Goal: Transaction & Acquisition: Download file/media

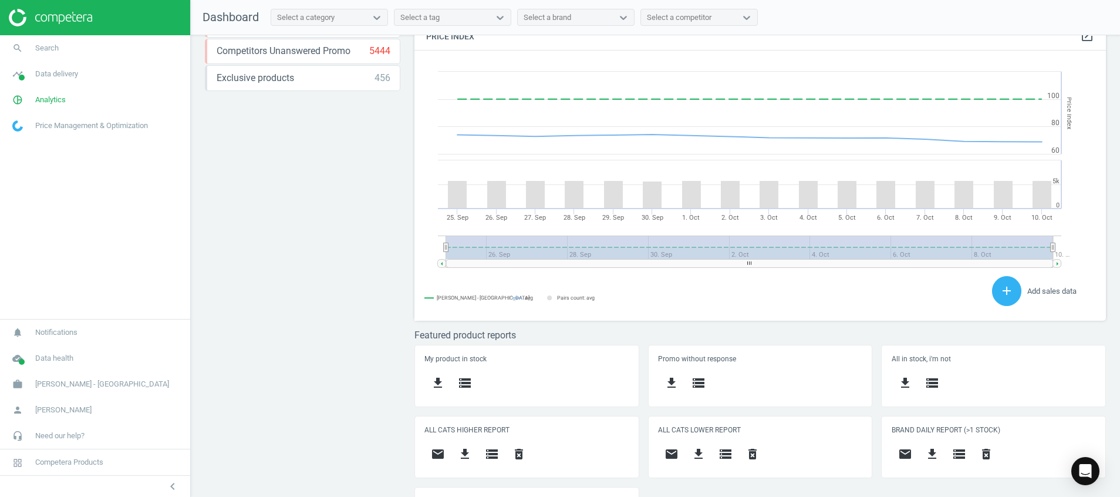
scroll to position [322, 0]
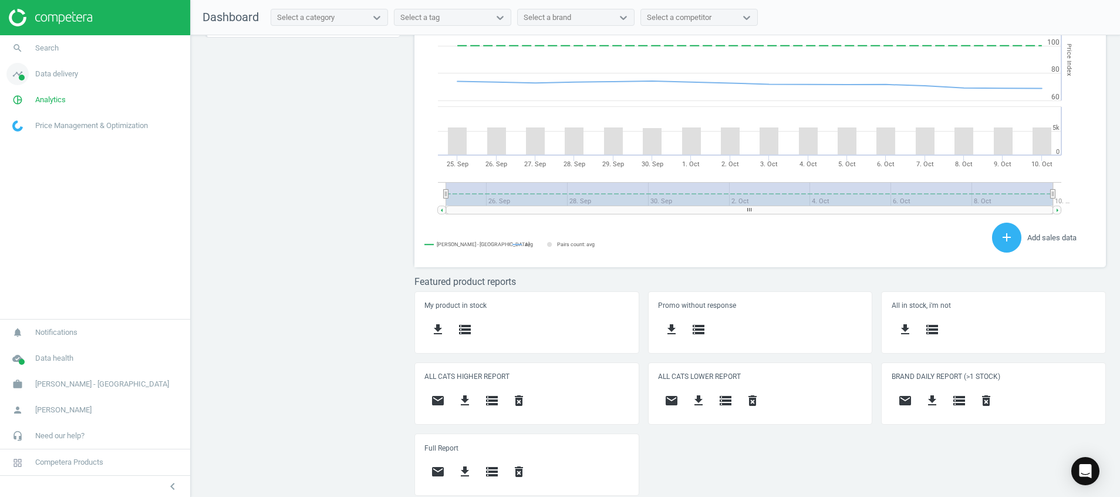
click at [6, 76] on icon "timeline" at bounding box center [17, 74] width 22 height 22
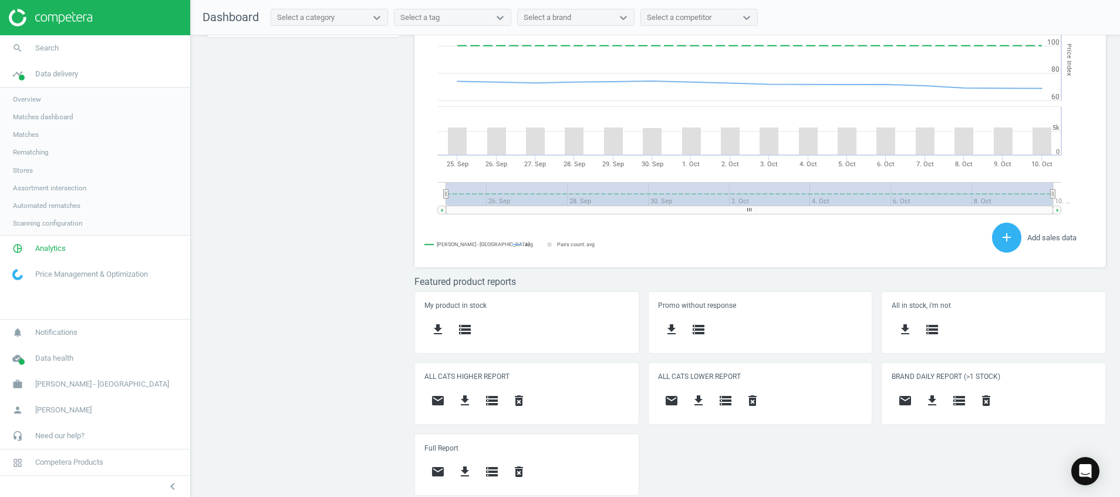
click at [26, 170] on span "Stores" at bounding box center [23, 170] width 20 height 9
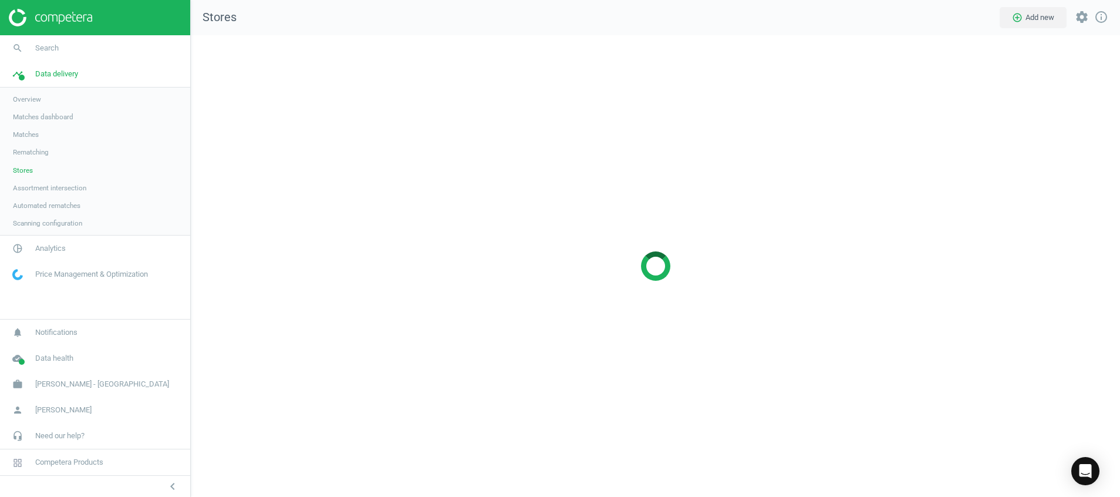
scroll to position [489, 957]
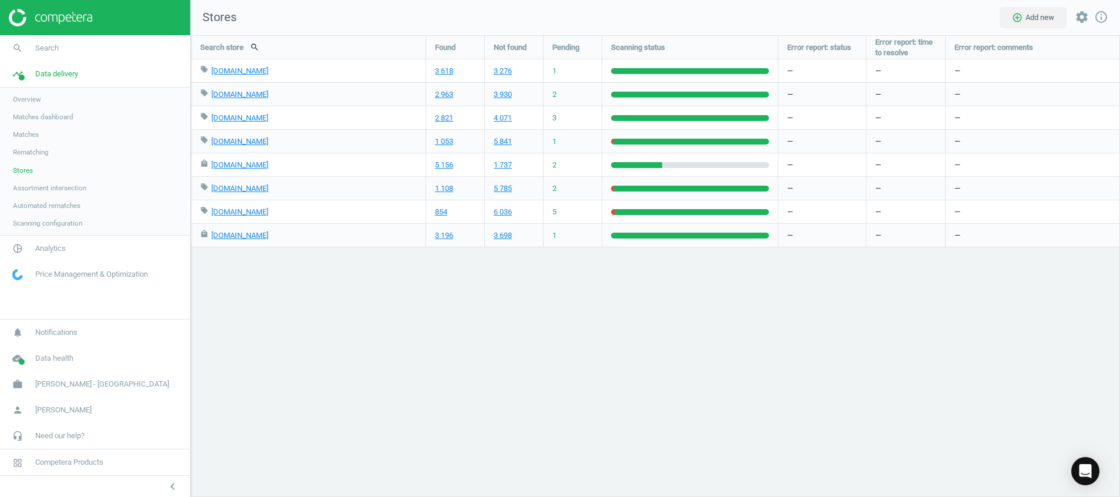
click at [90, 18] on img at bounding box center [50, 18] width 83 height 18
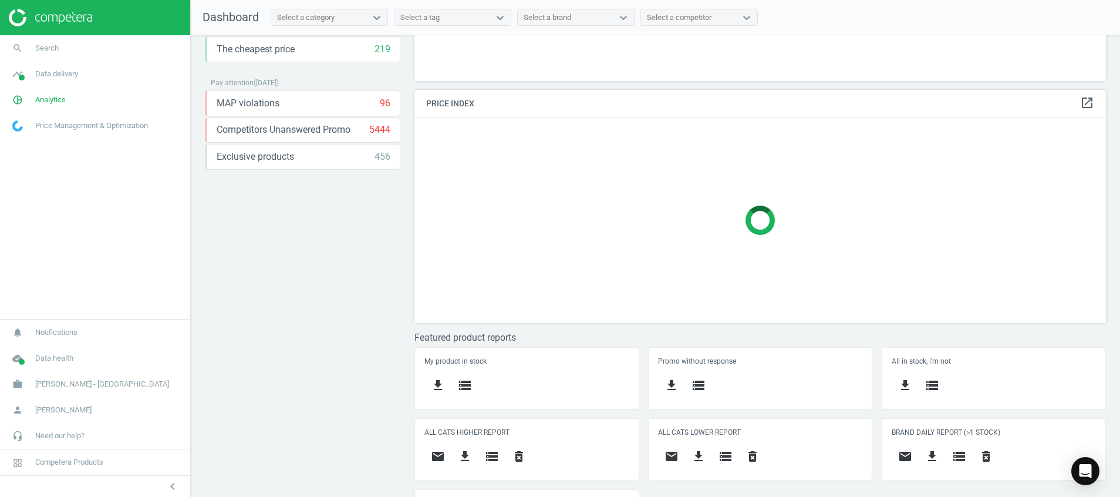
scroll to position [245, 0]
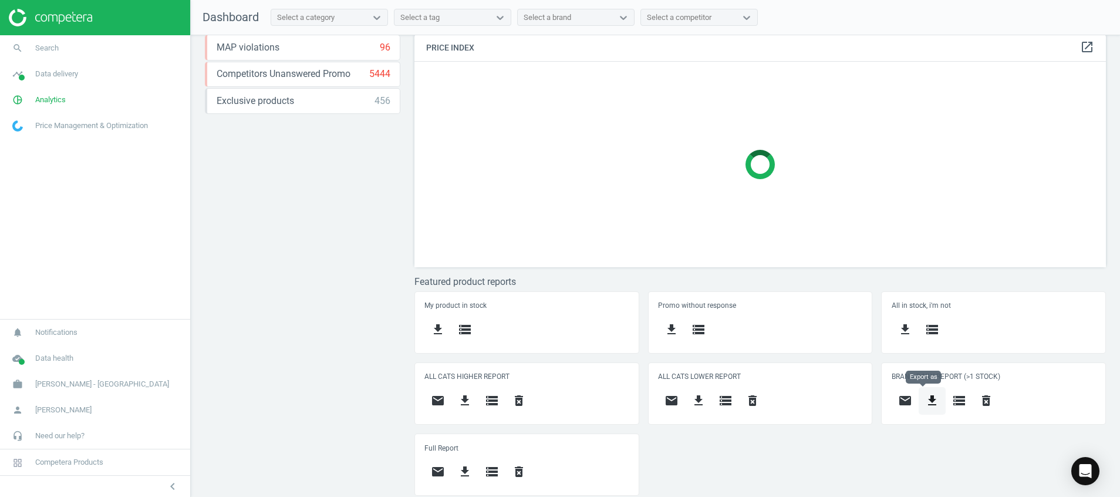
click at [926, 403] on icon "get_app" at bounding box center [933, 400] width 14 height 14
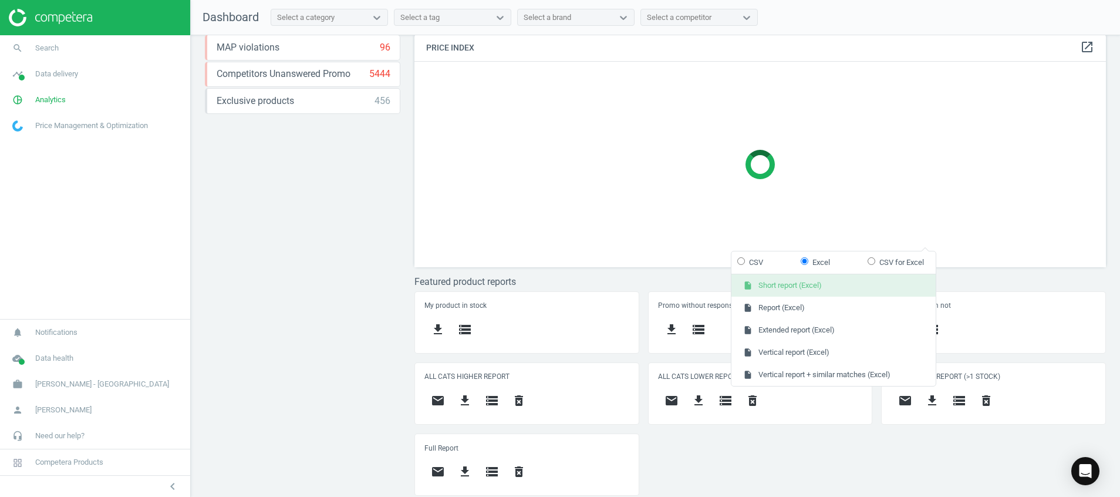
click at [844, 281] on button "insert_drive_file Short report (Excel)" at bounding box center [834, 285] width 204 height 22
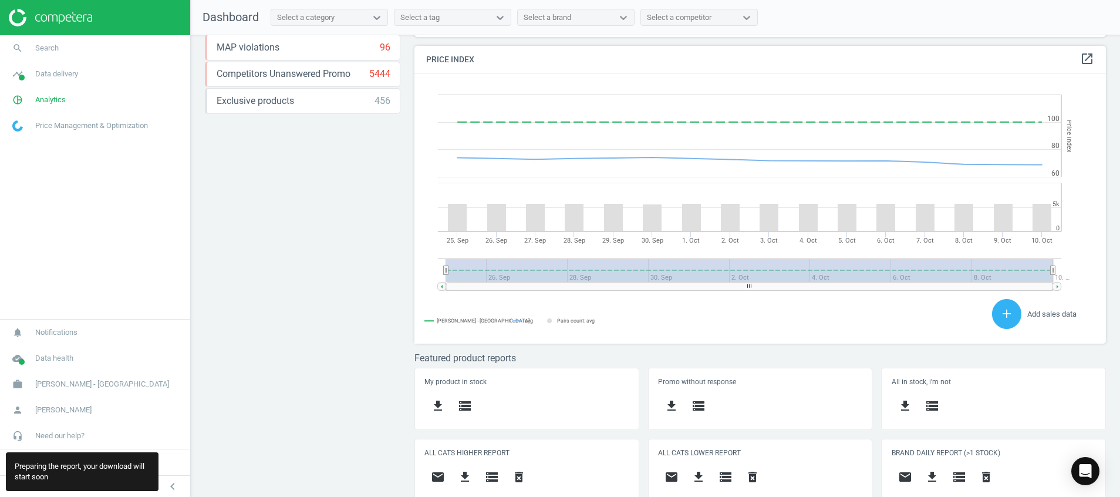
scroll to position [260, 706]
